Goal: Information Seeking & Learning: Learn about a topic

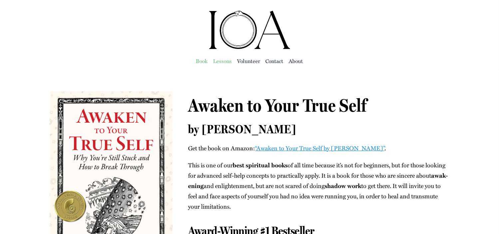
click at [225, 60] on span "Lessons" at bounding box center [222, 60] width 19 height 9
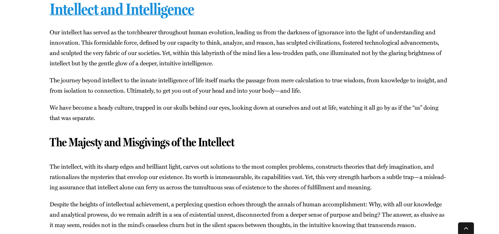
scroll to position [2529, 0]
